Goal: Information Seeking & Learning: Learn about a topic

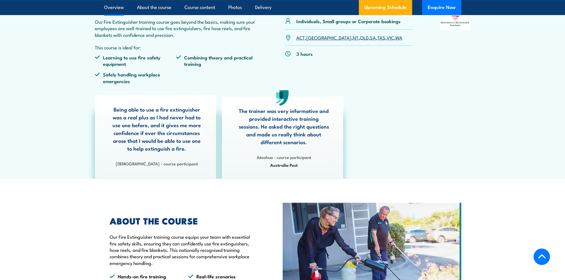
scroll to position [56, 0]
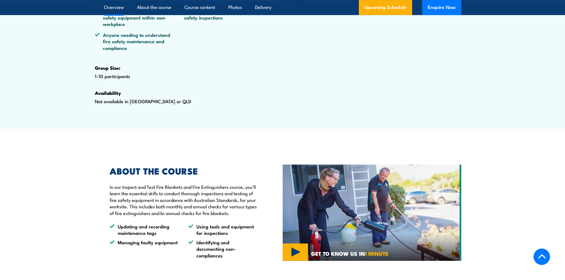
scroll to position [307, 0]
